Goal: Communication & Community: Connect with others

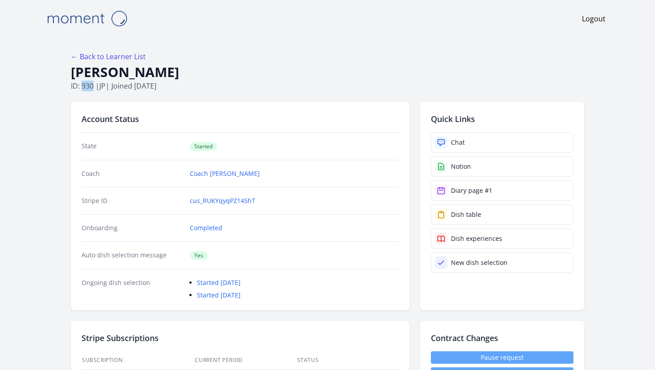
drag, startPoint x: 93, startPoint y: 88, endPoint x: 81, endPoint y: 89, distance: 12.0
click at [81, 89] on p "ID: 930 | jp | Joined [DATE]" at bounding box center [327, 86] width 513 height 11
drag, startPoint x: 72, startPoint y: 74, endPoint x: 154, endPoint y: 71, distance: 82.0
click at [154, 71] on h1 "[PERSON_NAME]" at bounding box center [327, 72] width 513 height 17
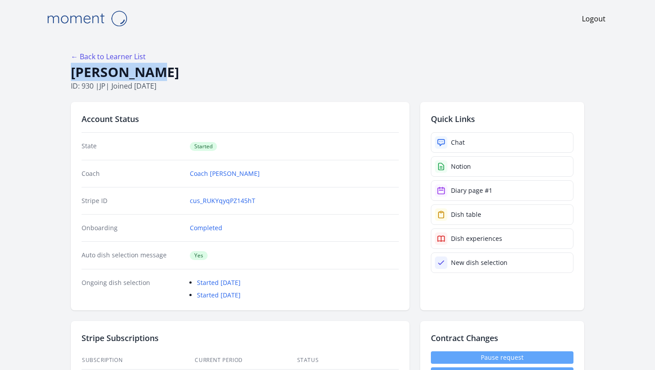
copy h1 "[PERSON_NAME]"
click at [458, 147] on link "Chat" at bounding box center [502, 142] width 143 height 20
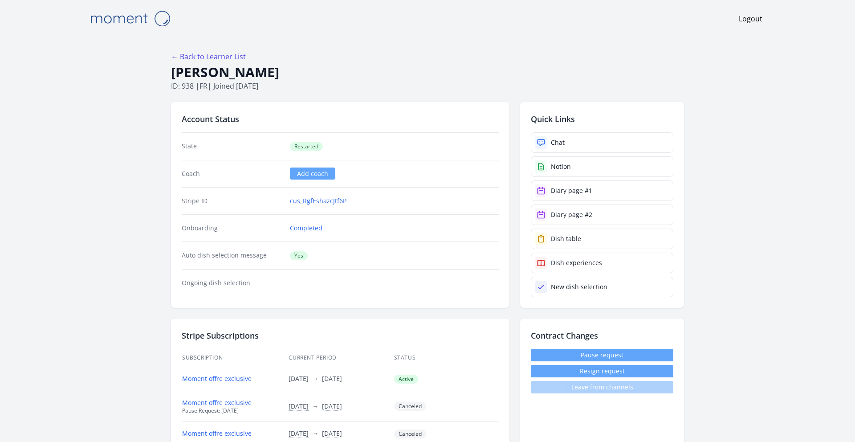
scroll to position [153, 0]
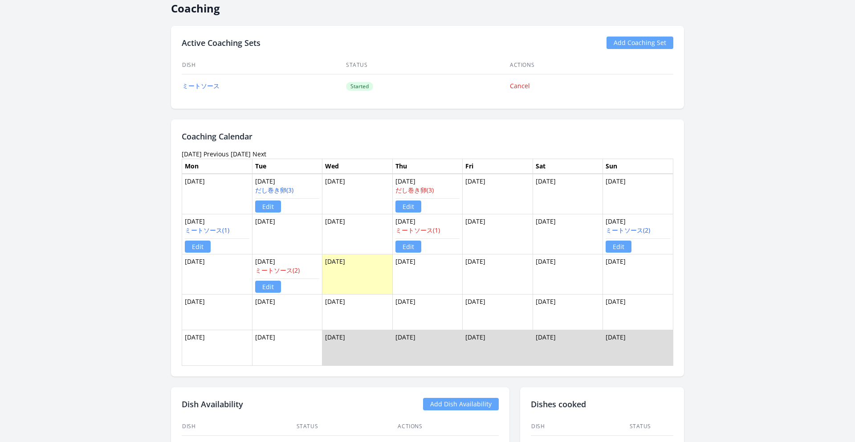
scroll to position [550, 0]
